Goal: Task Accomplishment & Management: Use online tool/utility

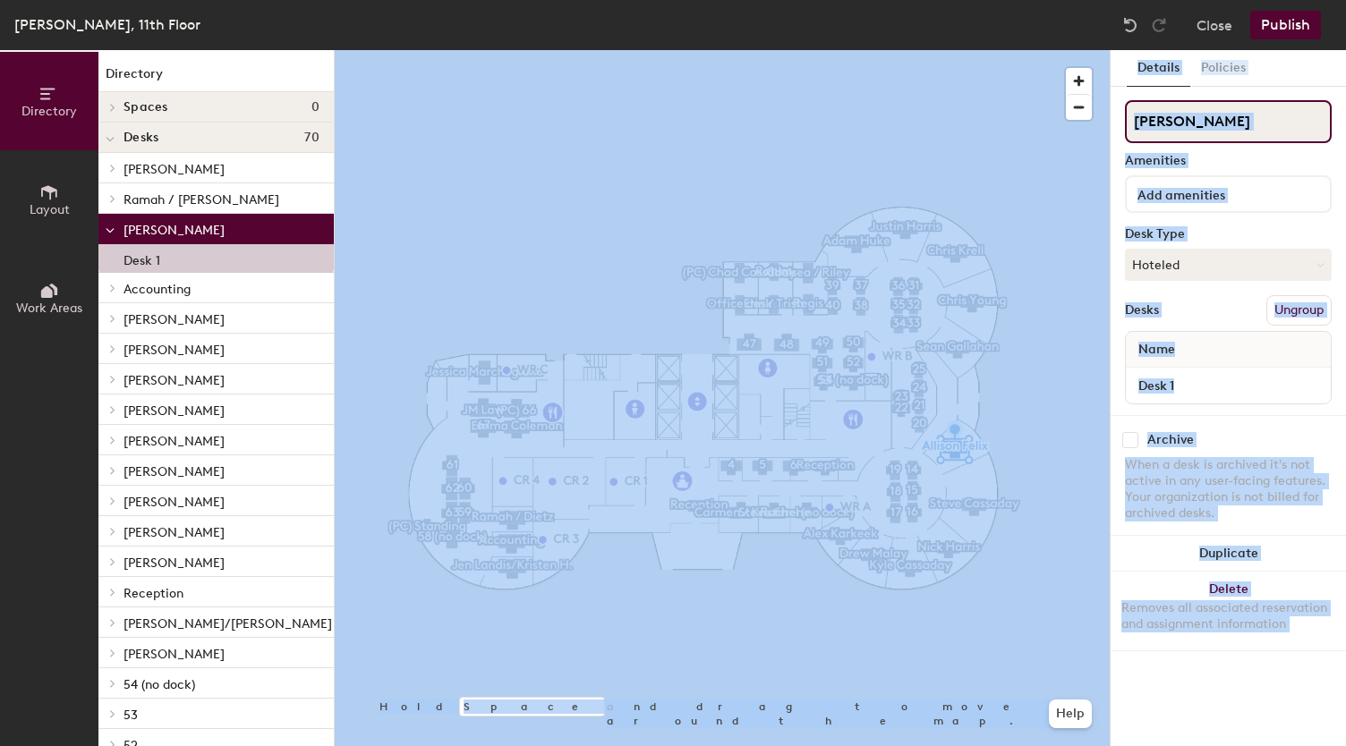
click at [1223, 123] on input "[PERSON_NAME]" at bounding box center [1228, 121] width 207 height 43
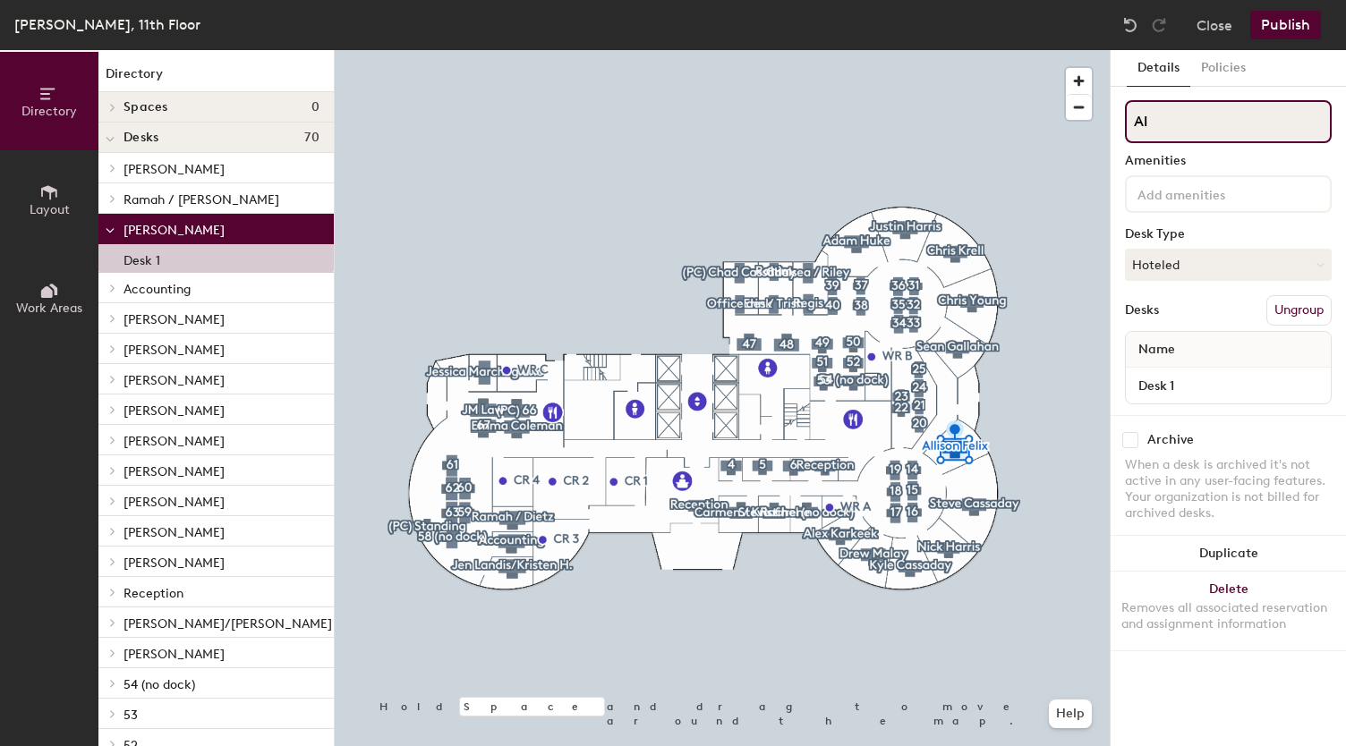
type input "A"
type input "[PERSON_NAME]"
click at [1295, 30] on button "Publish" at bounding box center [1285, 25] width 71 height 29
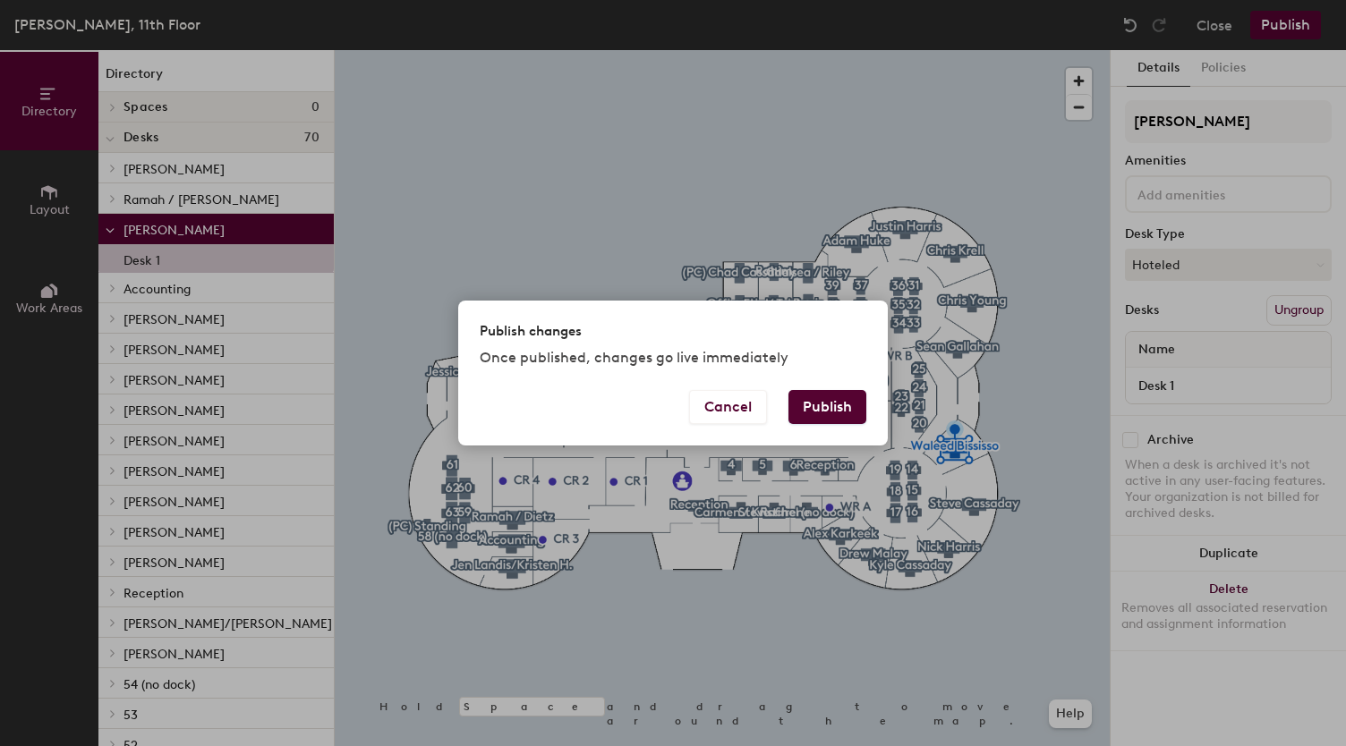
click at [826, 398] on button "Publish" at bounding box center [827, 407] width 78 height 34
